Goal: Check status: Check status

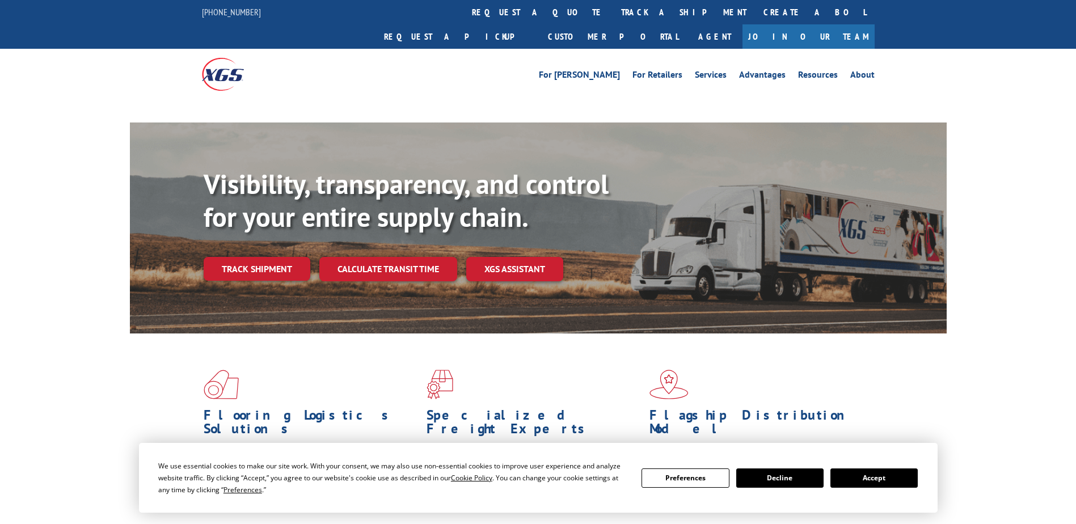
click at [266, 257] on link "Track shipment" at bounding box center [257, 269] width 107 height 24
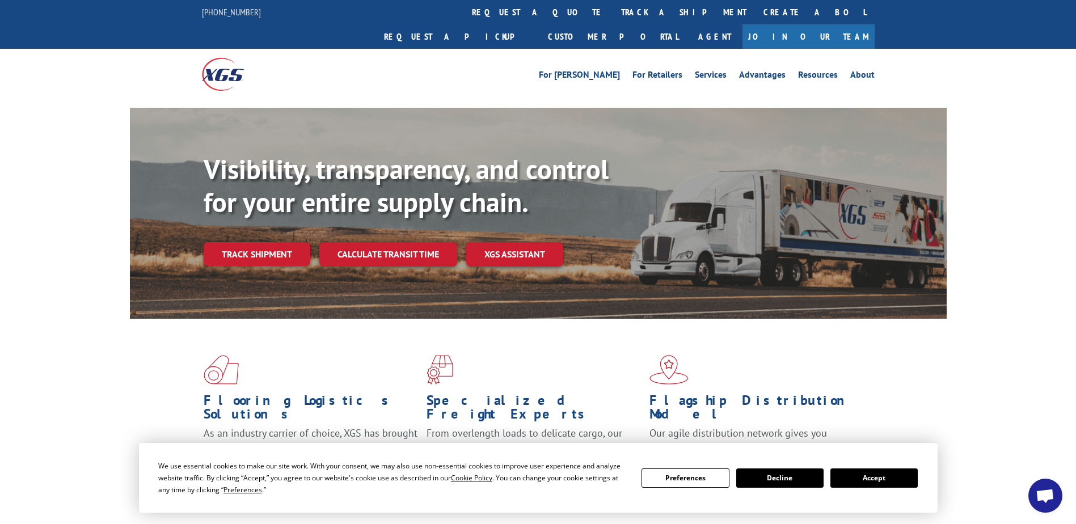
click at [880, 477] on button "Accept" at bounding box center [874, 478] width 87 height 19
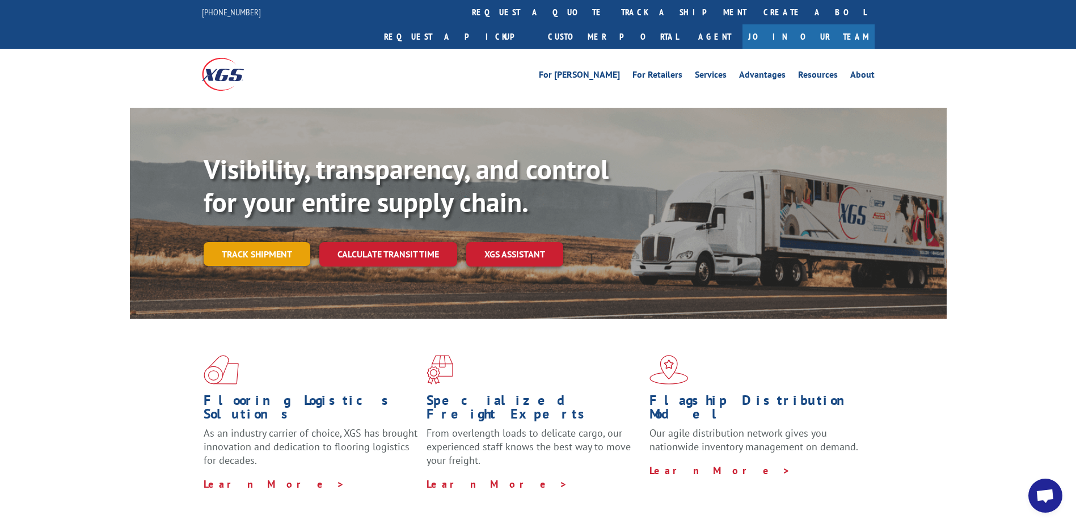
click at [254, 242] on link "Track shipment" at bounding box center [257, 254] width 107 height 24
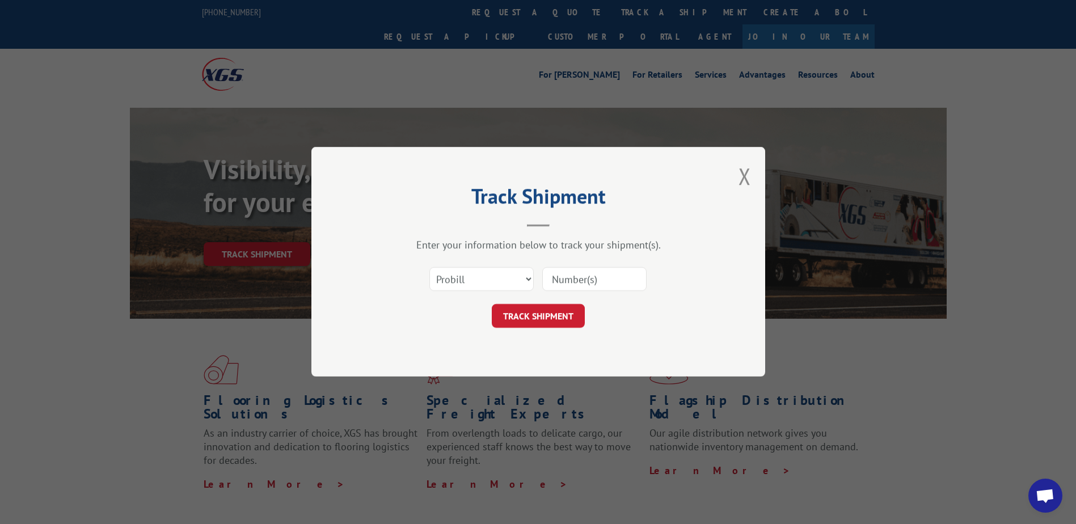
paste input "2867491"
type input "2867491"
click at [519, 316] on button "TRACK SHIPMENT" at bounding box center [538, 317] width 93 height 24
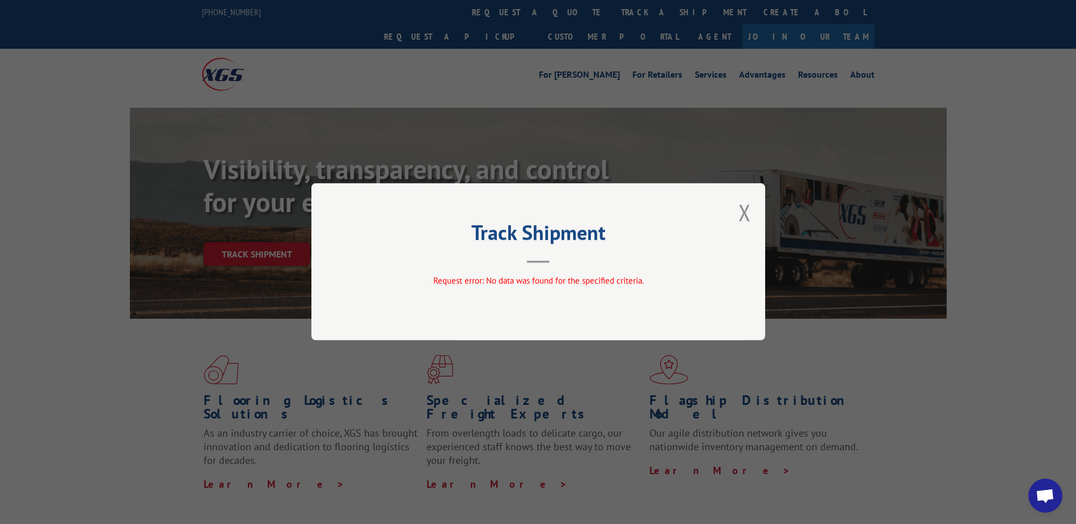
click at [745, 217] on button "Close modal" at bounding box center [745, 212] width 12 height 30
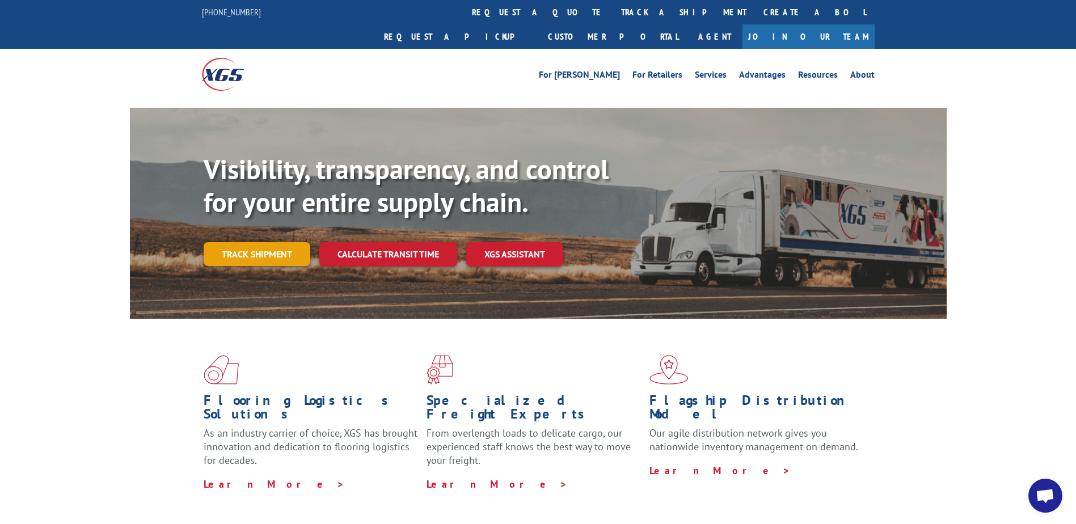
click at [274, 242] on link "Track shipment" at bounding box center [257, 254] width 107 height 24
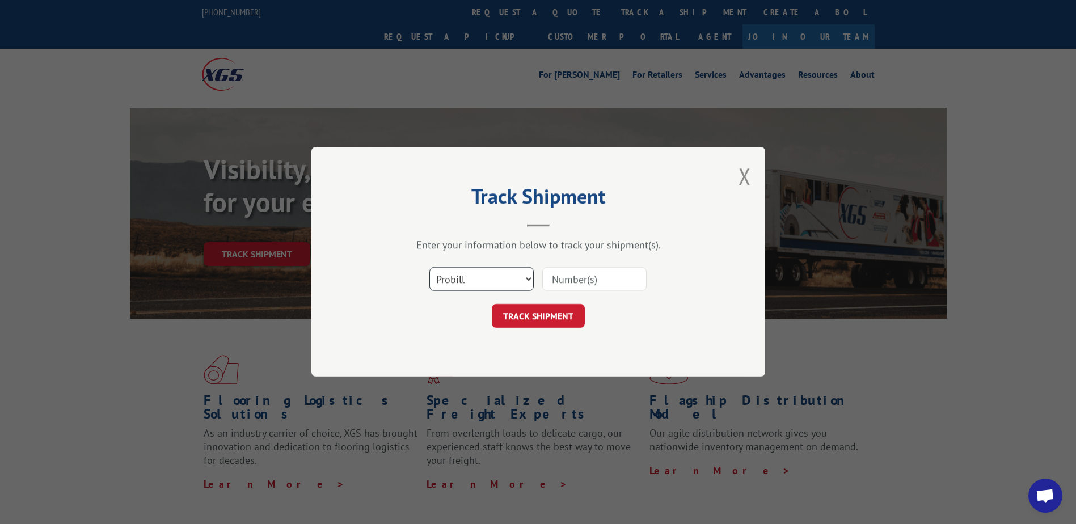
click at [500, 280] on select "Select category... Probill BOL PO" at bounding box center [481, 280] width 104 height 24
select select "bol"
click at [429, 268] on select "Select category... Probill BOL PO" at bounding box center [481, 280] width 104 height 24
paste input "2867491"
type input "2867491"
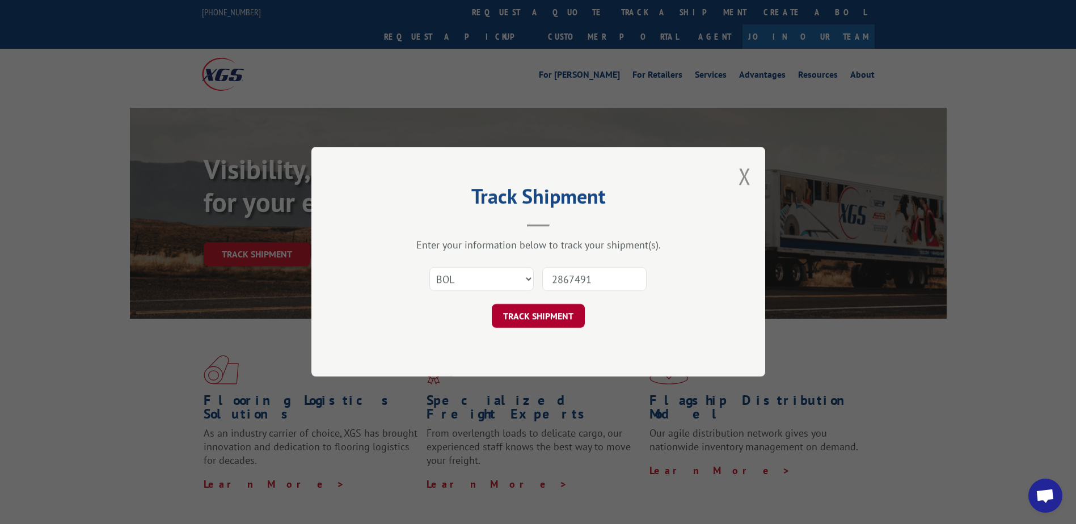
click at [522, 317] on button "TRACK SHIPMENT" at bounding box center [538, 317] width 93 height 24
